Goal: Subscribe to service/newsletter

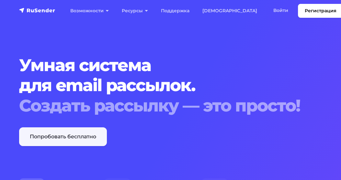
click at [39, 134] on link "Попробовать бесплатно" at bounding box center [63, 137] width 88 height 19
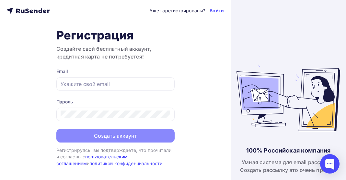
click at [109, 158] on link "пользовательским соглашением" at bounding box center [92, 160] width 72 height 12
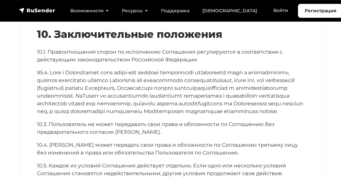
scroll to position [3691, 0]
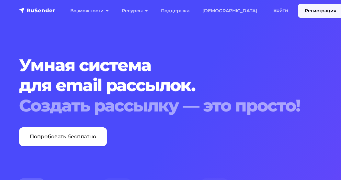
click at [298, 11] on link "Регистрация" at bounding box center [320, 11] width 45 height 14
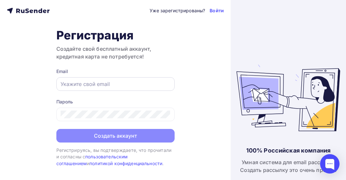
click at [77, 86] on input "text" at bounding box center [116, 84] width 110 height 8
type input "irina.kobets.studio@gmail.com"
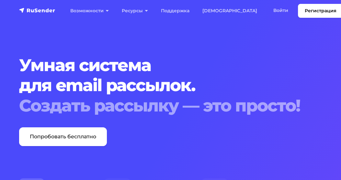
click at [36, 12] on img "navbar" at bounding box center [37, 10] width 36 height 6
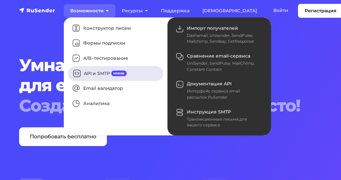
click at [99, 71] on link "API и SMTP новое" at bounding box center [115, 73] width 95 height 15
